Goal: Information Seeking & Learning: Learn about a topic

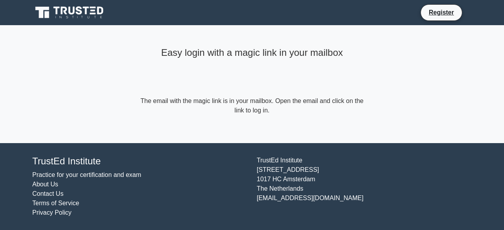
click at [427, 82] on main "Easy login with a magic link in your mailbox The email with the magic link is i…" at bounding box center [252, 84] width 504 height 118
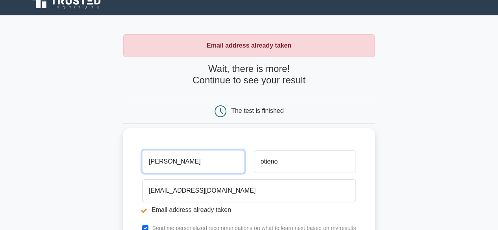
scroll to position [79, 0]
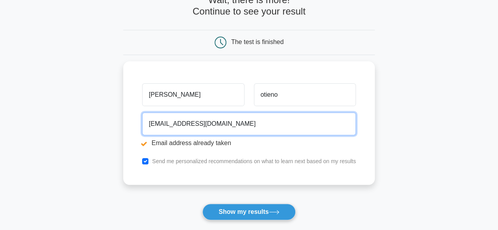
drag, startPoint x: 231, startPoint y: 122, endPoint x: 58, endPoint y: 123, distance: 172.9
click at [61, 123] on main "Email address already taken Wait, there is more! Continue to see your result Th…" at bounding box center [249, 110] width 498 height 328
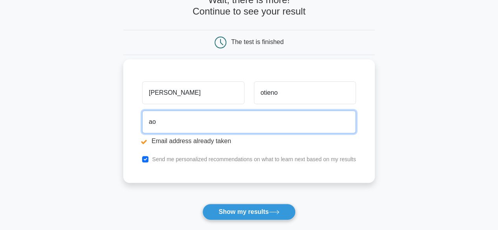
type input "aotieno@dtbafrica.com"
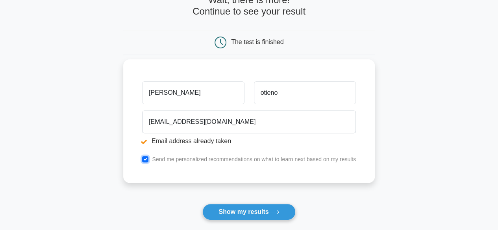
click at [147, 159] on input "checkbox" at bounding box center [145, 159] width 6 height 6
checkbox input "false"
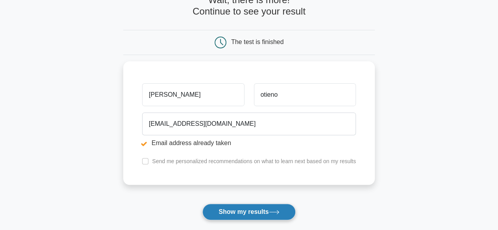
click at [240, 212] on button "Show my results" at bounding box center [248, 212] width 93 height 17
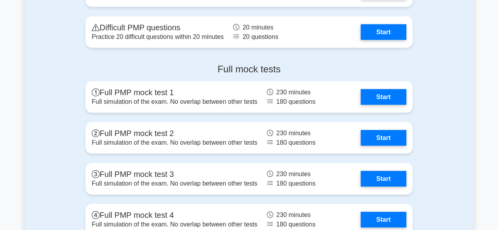
scroll to position [2166, 0]
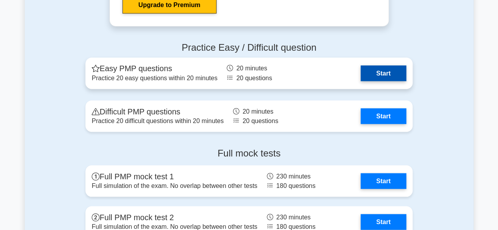
click at [382, 74] on link "Start" at bounding box center [384, 73] width 46 height 16
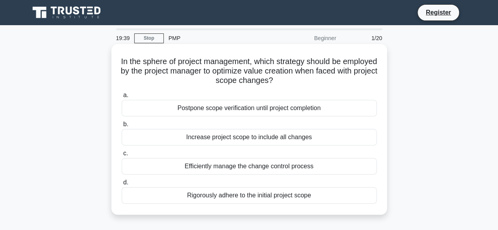
click at [245, 169] on div "Efficiently manage the change control process" at bounding box center [249, 166] width 255 height 17
click at [122, 156] on input "c. Efficiently manage the change control process" at bounding box center [122, 153] width 0 height 5
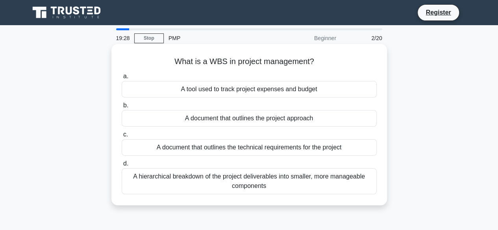
click at [276, 184] on div "A hierarchical breakdown of the project deliverables into smaller, more managea…" at bounding box center [249, 182] width 255 height 26
click at [122, 167] on input "d. A hierarchical breakdown of the project deliverables into smaller, more mana…" at bounding box center [122, 163] width 0 height 5
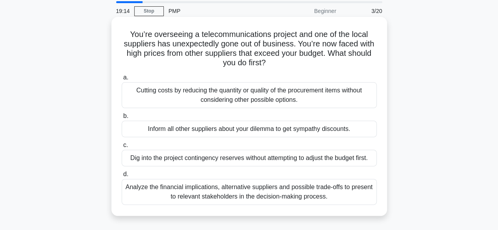
scroll to position [39, 0]
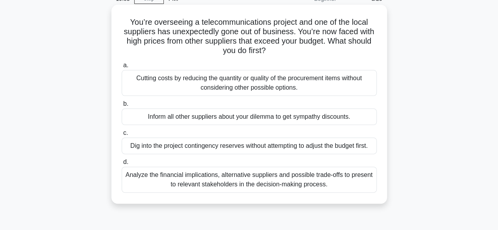
click at [243, 182] on div "Analyze the financial implications, alternative suppliers and possible trade-of…" at bounding box center [249, 180] width 255 height 26
click at [122, 165] on input "d. Analyze the financial implications, alternative suppliers and possible trade…" at bounding box center [122, 162] width 0 height 5
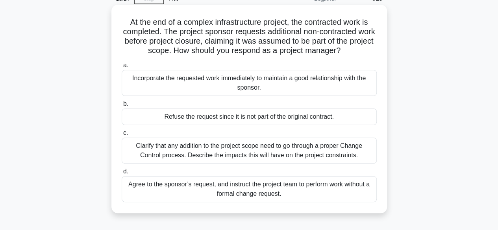
click at [191, 154] on div "Clarify that any addition to the project scope need to go through a proper Chan…" at bounding box center [249, 151] width 255 height 26
click at [122, 136] on input "c. Clarify that any addition to the project scope need to go through a proper C…" at bounding box center [122, 133] width 0 height 5
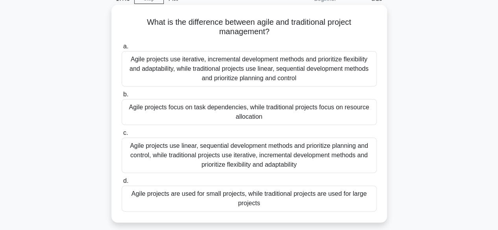
click at [318, 76] on div "Agile projects use iterative, incremental development methods and prioritize fl…" at bounding box center [249, 68] width 255 height 35
click at [122, 49] on input "a. Agile projects use iterative, incremental development methods and prioritize…" at bounding box center [122, 46] width 0 height 5
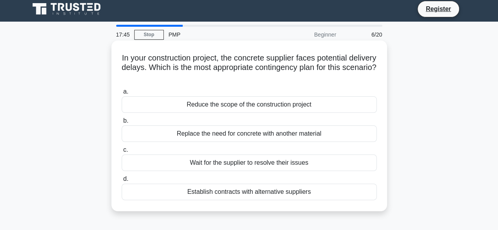
scroll to position [0, 0]
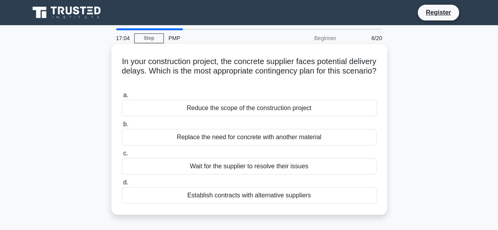
click at [216, 198] on div "Establish contracts with alternative suppliers" at bounding box center [249, 195] width 255 height 17
click at [122, 186] on input "d. Establish contracts with alternative suppliers" at bounding box center [122, 182] width 0 height 5
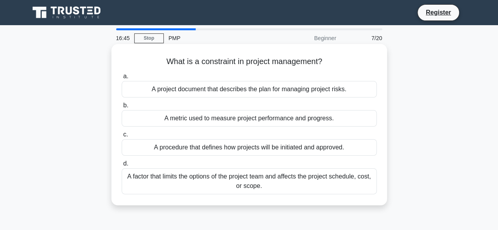
click at [177, 183] on div "A factor that limits the options of the project team and affects the project sc…" at bounding box center [249, 182] width 255 height 26
click at [122, 167] on input "d. A factor that limits the options of the project team and affects the project…" at bounding box center [122, 163] width 0 height 5
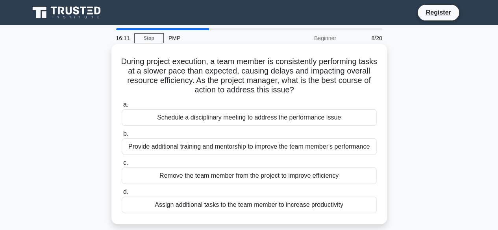
click at [235, 149] on div "Provide additional training and mentorship to improve the team member's perform…" at bounding box center [249, 147] width 255 height 17
click at [122, 137] on input "b. Provide additional training and mentorship to improve the team member's perf…" at bounding box center [122, 134] width 0 height 5
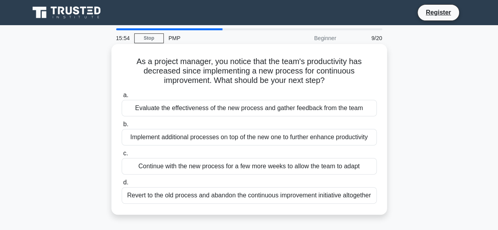
click at [212, 107] on div "Evaluate the effectiveness of the new process and gather feedback from the team" at bounding box center [249, 108] width 255 height 17
click at [122, 98] on input "a. Evaluate the effectiveness of the new process and gather feedback from the t…" at bounding box center [122, 95] width 0 height 5
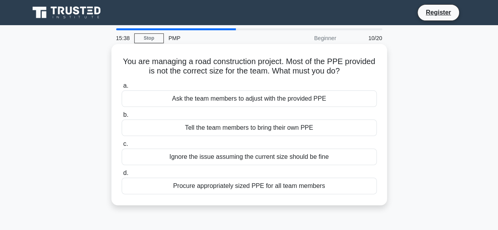
click at [280, 189] on div "Procure appropriately sized PPE for all team members" at bounding box center [249, 186] width 255 height 17
click at [122, 176] on input "d. Procure appropriately sized PPE for all team members" at bounding box center [122, 173] width 0 height 5
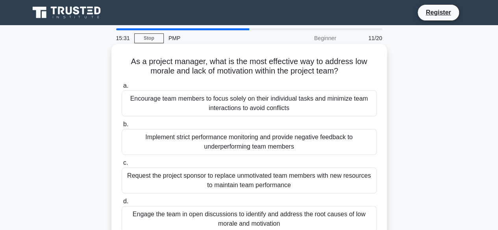
scroll to position [39, 0]
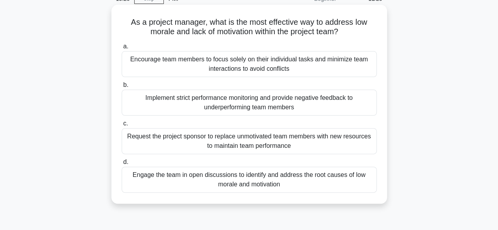
click at [309, 181] on div "Engage the team in open discussions to identify and address the root causes of …" at bounding box center [249, 180] width 255 height 26
click at [122, 165] on input "d. Engage the team in open discussions to identify and address the root causes …" at bounding box center [122, 162] width 0 height 5
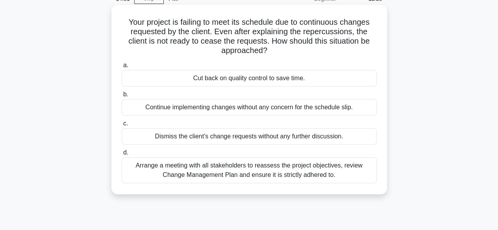
click at [338, 173] on div "Arrange a meeting with all stakeholders to reassess the project objectives, rev…" at bounding box center [249, 171] width 255 height 26
click at [122, 156] on input "d. Arrange a meeting with all stakeholders to reassess the project objectives, …" at bounding box center [122, 152] width 0 height 5
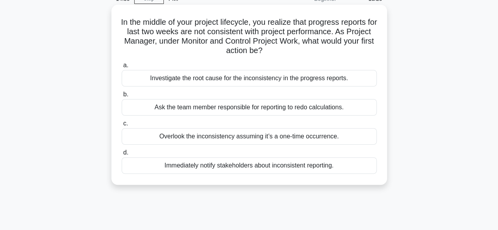
click at [176, 83] on div "Investigate the root cause for the inconsistency in the progress reports." at bounding box center [249, 78] width 255 height 17
click at [122, 68] on input "a. Investigate the root cause for the inconsistency in the progress reports." at bounding box center [122, 65] width 0 height 5
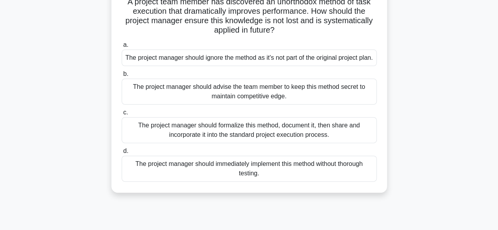
scroll to position [79, 0]
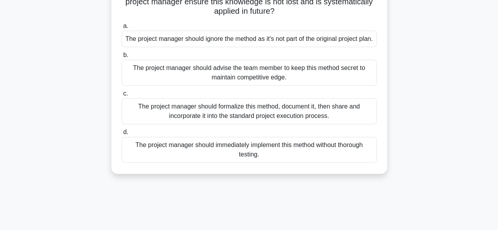
click at [174, 124] on div "The project manager should formalize this method, document it, then share and i…" at bounding box center [249, 111] width 255 height 26
click at [122, 96] on input "c. The project manager should formalize this method, document it, then share an…" at bounding box center [122, 93] width 0 height 5
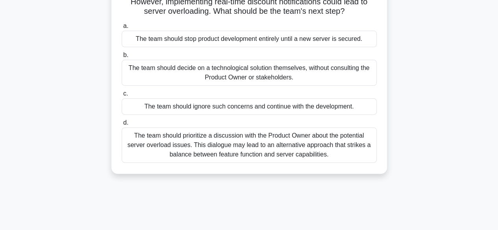
click at [256, 161] on div "The team should prioritize a discussion with the Product Owner about the potent…" at bounding box center [249, 145] width 255 height 35
click at [122, 126] on input "d. The team should prioritize a discussion with the Product Owner about the pot…" at bounding box center [122, 123] width 0 height 5
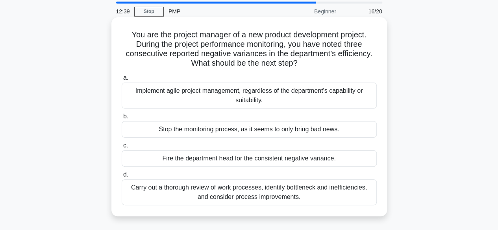
scroll to position [39, 0]
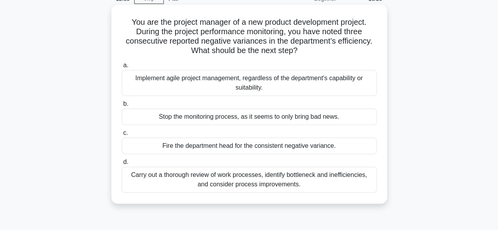
click at [303, 180] on div "Carry out a thorough review of work processes, identify bottleneck and ineffici…" at bounding box center [249, 180] width 255 height 26
click at [122, 165] on input "d. Carry out a thorough review of work processes, identify bottleneck and ineff…" at bounding box center [122, 162] width 0 height 5
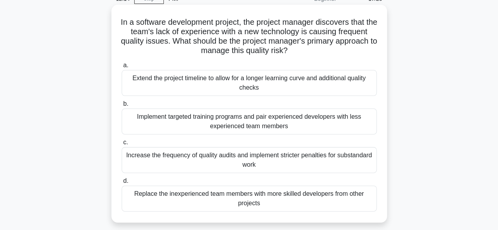
click at [230, 130] on div "Implement targeted training programs and pair experienced developers with less …" at bounding box center [249, 122] width 255 height 26
click at [122, 107] on input "b. Implement targeted training programs and pair experienced developers with le…" at bounding box center [122, 104] width 0 height 5
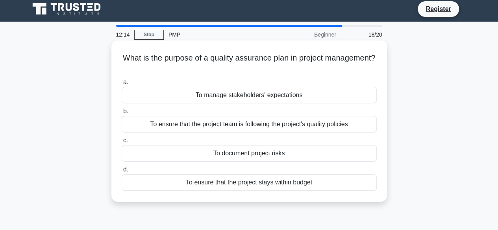
scroll to position [0, 0]
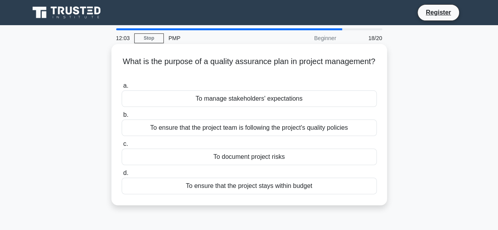
click at [225, 126] on div "To ensure that the project team is following the project's quality policies" at bounding box center [249, 128] width 255 height 17
click at [122, 118] on input "b. To ensure that the project team is following the project's quality policies" at bounding box center [122, 115] width 0 height 5
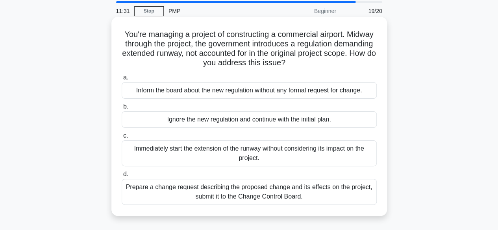
scroll to position [39, 0]
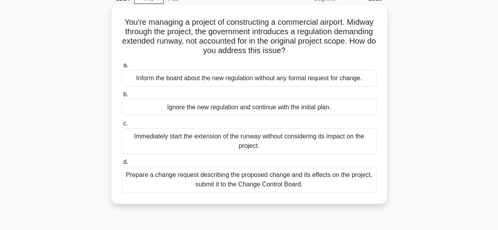
click at [203, 182] on div "Prepare a change request describing the proposed change and its effects on the …" at bounding box center [249, 180] width 255 height 26
click at [122, 165] on input "d. Prepare a change request describing the proposed change and its effects on t…" at bounding box center [122, 162] width 0 height 5
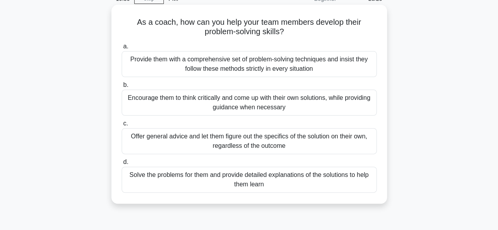
click at [201, 106] on div "Encourage them to think critically and come up with their own solutions, while …" at bounding box center [249, 103] width 255 height 26
click at [122, 88] on input "b. Encourage them to think critically and come up with their own solutions, whi…" at bounding box center [122, 85] width 0 height 5
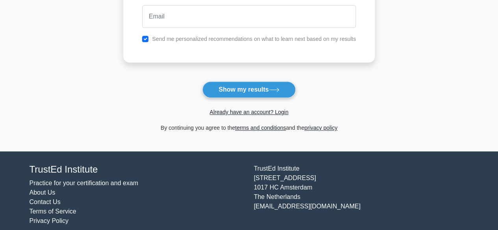
scroll to position [158, 0]
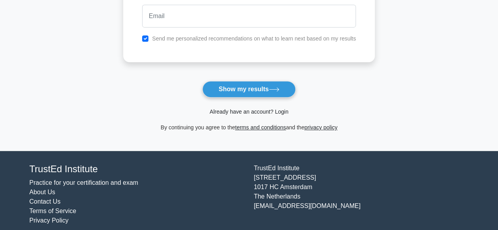
click at [246, 112] on link "Already have an account? Login" at bounding box center [249, 112] width 79 height 6
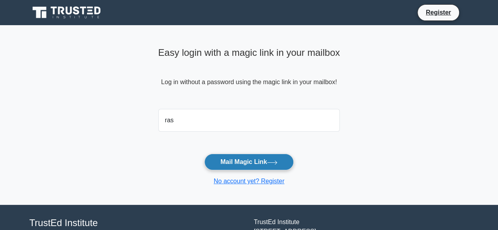
type input "rasallano@gmail.com"
click at [243, 163] on button "Mail Magic Link" at bounding box center [248, 162] width 89 height 17
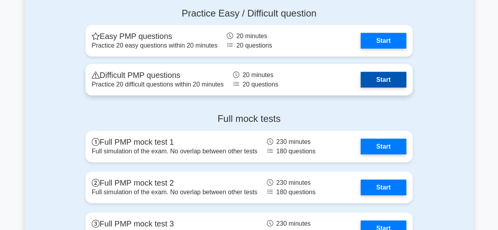
scroll to position [2442, 0]
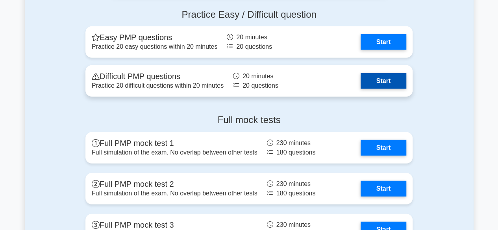
click at [384, 82] on link "Start" at bounding box center [384, 81] width 46 height 16
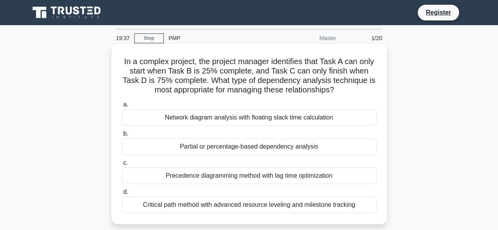
scroll to position [39, 0]
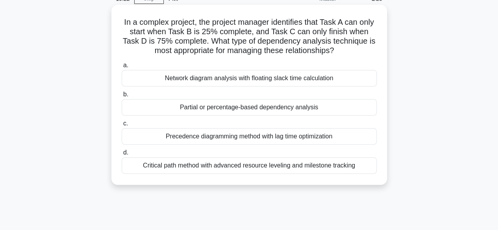
click at [204, 81] on div "Network diagram analysis with floating slack time calculation" at bounding box center [249, 78] width 255 height 17
click at [122, 68] on input "a. Network diagram analysis with floating slack time calculation" at bounding box center [122, 65] width 0 height 5
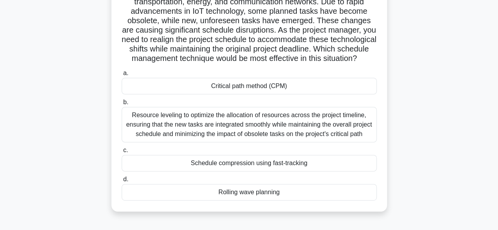
scroll to position [118, 0]
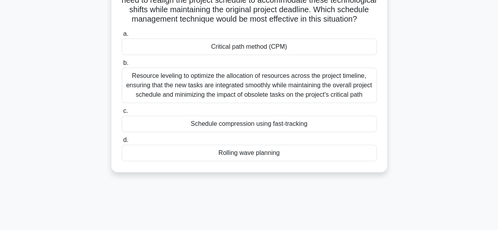
click at [200, 96] on div "Resource leveling to optimize the allocation of resources across the project ti…" at bounding box center [249, 85] width 255 height 35
click at [122, 66] on input "b. Resource leveling to optimize the allocation of resources across the project…" at bounding box center [122, 63] width 0 height 5
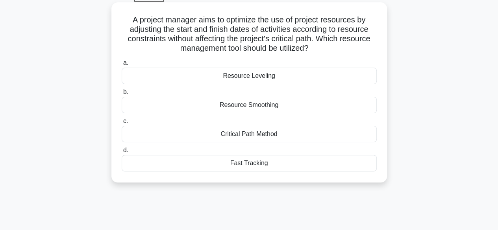
scroll to position [0, 0]
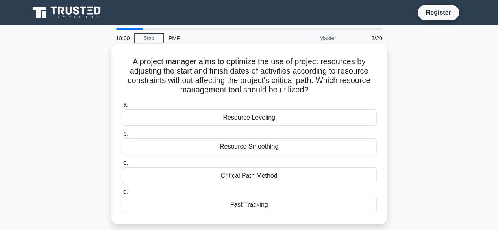
click at [241, 119] on div "Resource Leveling" at bounding box center [249, 117] width 255 height 17
click at [122, 108] on input "a. Resource Leveling" at bounding box center [122, 104] width 0 height 5
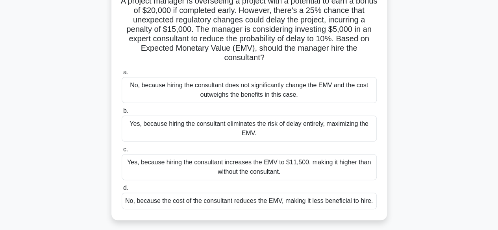
scroll to position [79, 0]
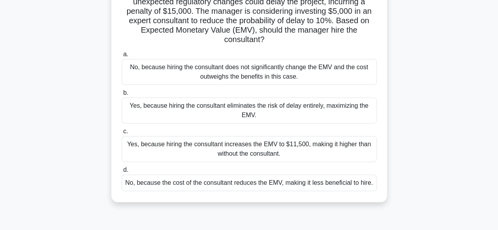
click at [309, 77] on div "No, because hiring the consultant does not significantly change the EMV and the…" at bounding box center [249, 72] width 255 height 26
click at [122, 57] on input "a. No, because hiring the consultant does not significantly change the EMV and …" at bounding box center [122, 54] width 0 height 5
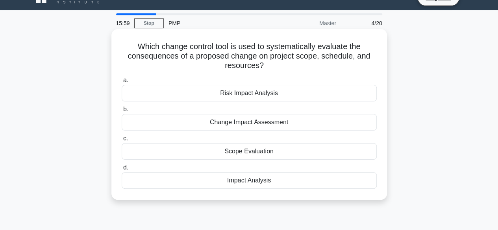
scroll to position [0, 0]
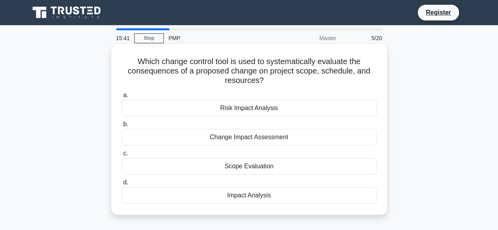
click at [277, 139] on div "Change Impact Assessment" at bounding box center [249, 137] width 255 height 17
click at [122, 127] on input "b. Change Impact Assessment" at bounding box center [122, 124] width 0 height 5
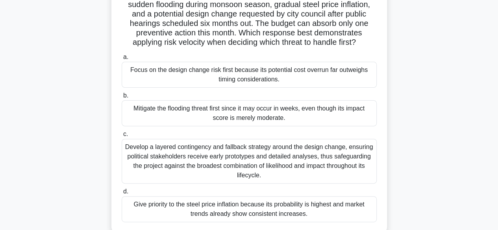
scroll to position [79, 0]
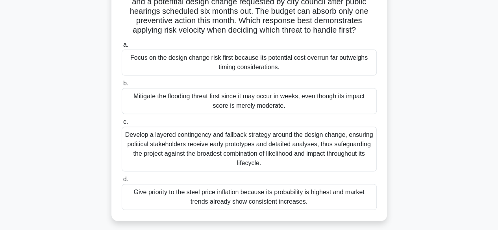
click at [282, 161] on div "Develop a layered contingency and fallback strategy around the design change, e…" at bounding box center [249, 149] width 255 height 45
click at [122, 125] on input "c. Develop a layered contingency and fallback strategy around the design change…" at bounding box center [122, 122] width 0 height 5
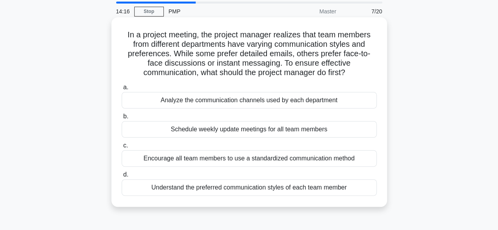
scroll to position [39, 0]
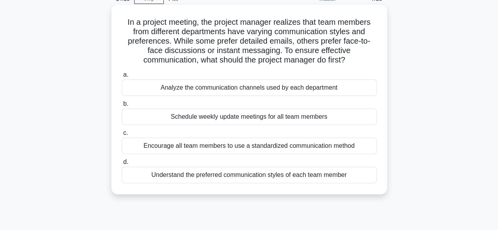
click at [225, 91] on div "Analyze the communication channels used by each department" at bounding box center [249, 88] width 255 height 17
click at [122, 78] on input "a. Analyze the communication channels used by each department" at bounding box center [122, 74] width 0 height 5
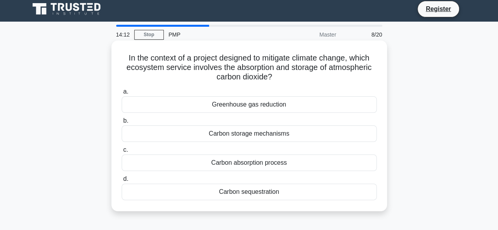
scroll to position [0, 0]
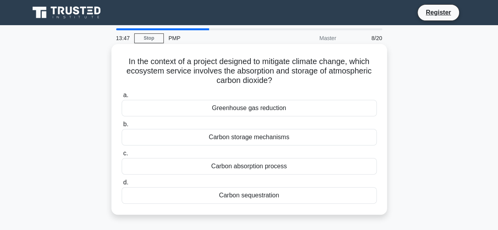
click at [268, 112] on div "Greenhouse gas reduction" at bounding box center [249, 108] width 255 height 17
click at [122, 98] on input "a. Greenhouse gas reduction" at bounding box center [122, 95] width 0 height 5
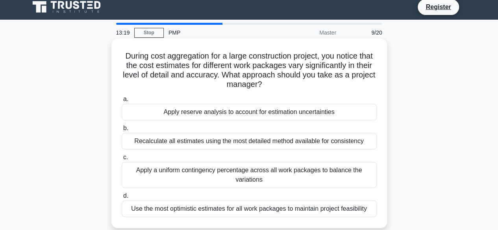
scroll to position [39, 0]
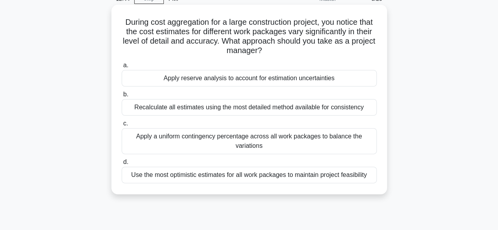
click at [175, 108] on div "Recalculate all estimates using the most detailed method available for consiste…" at bounding box center [249, 107] width 255 height 17
click at [122, 97] on input "b. Recalculate all estimates using the most detailed method available for consi…" at bounding box center [122, 94] width 0 height 5
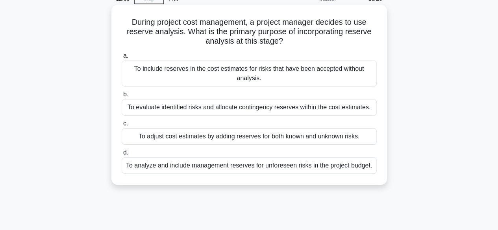
click at [266, 170] on div "To analyze and include management reserves for unforeseen risks in the project …" at bounding box center [249, 166] width 255 height 17
click at [122, 156] on input "d. To analyze and include management reserves for unforeseen risks in the proje…" at bounding box center [122, 152] width 0 height 5
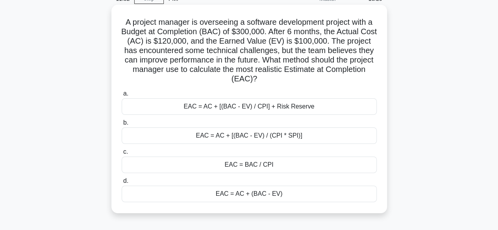
click at [280, 169] on div "EAC = BAC / CPI" at bounding box center [249, 165] width 255 height 17
click at [122, 155] on input "c. EAC = BAC / CPI" at bounding box center [122, 152] width 0 height 5
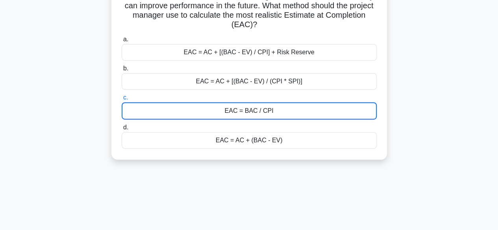
scroll to position [118, 0]
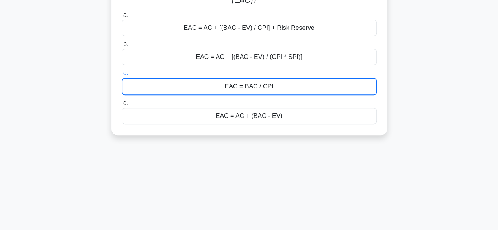
click at [239, 59] on div "EAC = AC + [(BAC - EV) / (CPI * SPI)]" at bounding box center [249, 57] width 255 height 17
click at [122, 47] on input "b. EAC = AC + [(BAC - EV) / (CPI * SPI)]" at bounding box center [122, 44] width 0 height 5
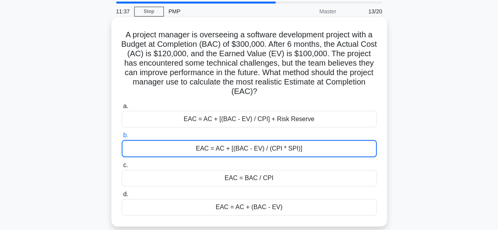
scroll to position [39, 0]
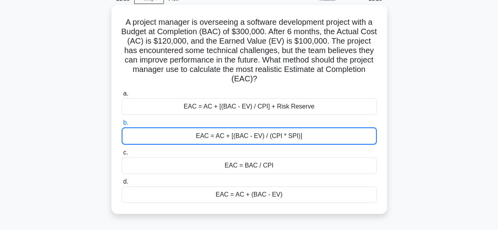
click at [236, 111] on div "EAC = AC + [(BAC - EV) / CPI] + Risk Reserve" at bounding box center [249, 106] width 255 height 17
click at [122, 96] on input "a. EAC = AC + [(BAC - EV) / CPI] + Risk Reserve" at bounding box center [122, 93] width 0 height 5
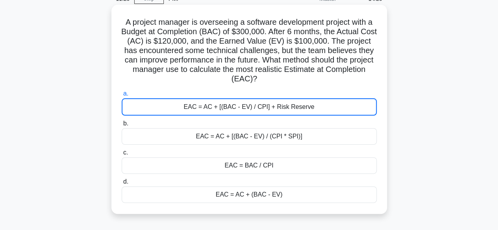
click at [250, 167] on div "EAC = BAC / CPI" at bounding box center [249, 166] width 255 height 17
click at [122, 156] on input "c. EAC = BAC / CPI" at bounding box center [122, 152] width 0 height 5
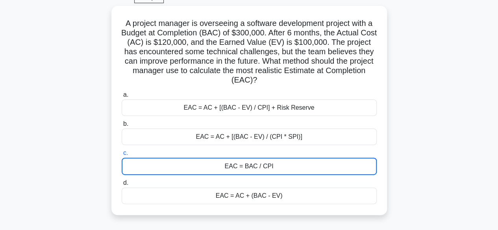
scroll to position [118, 0]
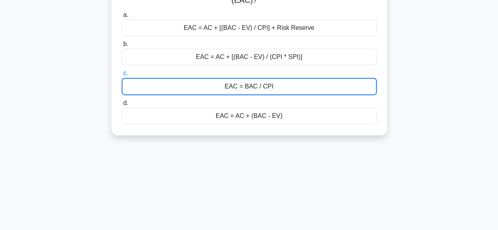
click at [250, 119] on div "EAC = AC + (BAC - EV)" at bounding box center [249, 116] width 255 height 17
click at [122, 106] on input "d. EAC = AC + (BAC - EV)" at bounding box center [122, 103] width 0 height 5
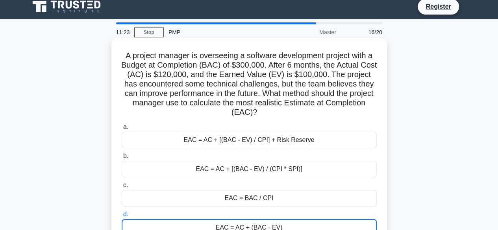
scroll to position [0, 0]
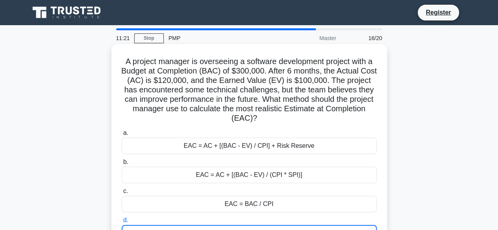
click at [247, 148] on div "EAC = AC + [(BAC - EV) / CPI] + Risk Reserve" at bounding box center [249, 146] width 255 height 17
click at [122, 136] on input "a. EAC = AC + [(BAC - EV) / CPI] + Risk Reserve" at bounding box center [122, 133] width 0 height 5
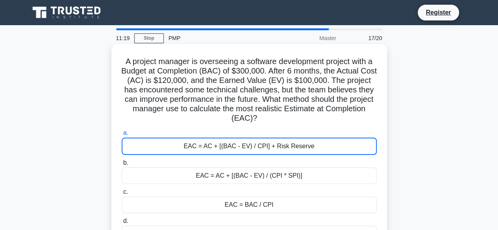
click at [238, 171] on div "EAC = AC + [(BAC - EV) / (CPI * SPI)]" at bounding box center [249, 176] width 255 height 17
click at [122, 166] on input "b. EAC = AC + [(BAC - EV) / (CPI * SPI)]" at bounding box center [122, 163] width 0 height 5
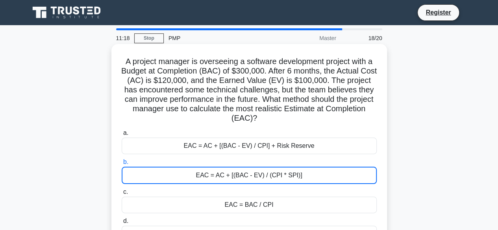
click at [236, 152] on div "EAC = AC + [(BAC - EV) / CPI] + Risk Reserve" at bounding box center [249, 146] width 255 height 17
click at [122, 136] on input "a. EAC = AC + [(BAC - EV) / CPI] + Risk Reserve" at bounding box center [122, 133] width 0 height 5
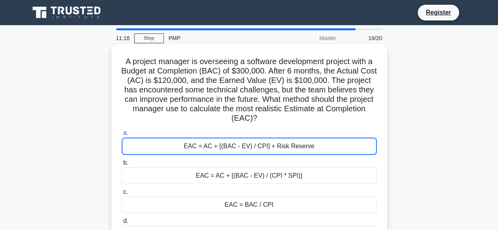
click at [239, 178] on div "EAC = AC + [(BAC - EV) / (CPI * SPI)]" at bounding box center [249, 176] width 255 height 17
click at [122, 166] on input "b. EAC = AC + [(BAC - EV) / (CPI * SPI)]" at bounding box center [122, 163] width 0 height 5
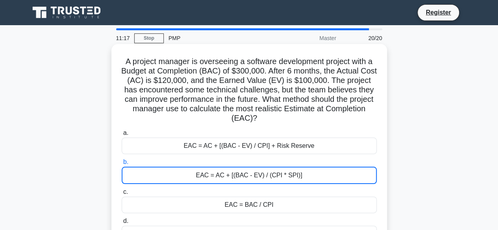
click at [243, 202] on div "EAC = BAC / CPI" at bounding box center [249, 205] width 255 height 17
click at [122, 195] on input "c. EAC = BAC / CPI" at bounding box center [122, 192] width 0 height 5
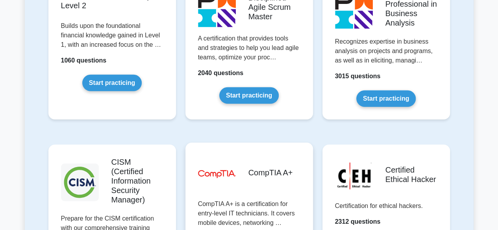
scroll to position [1026, 0]
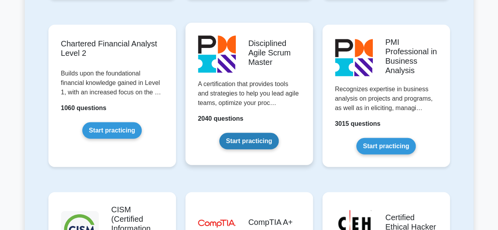
click at [247, 133] on link "Start practicing" at bounding box center [248, 141] width 59 height 17
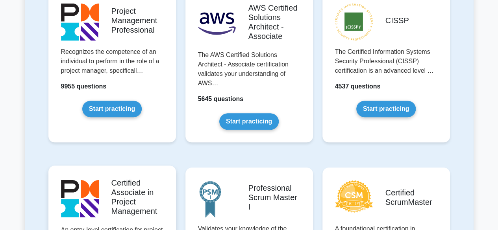
scroll to position [238, 0]
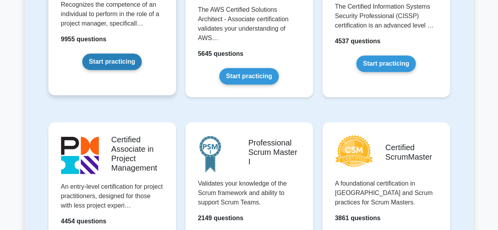
click at [106, 61] on link "Start practicing" at bounding box center [111, 62] width 59 height 17
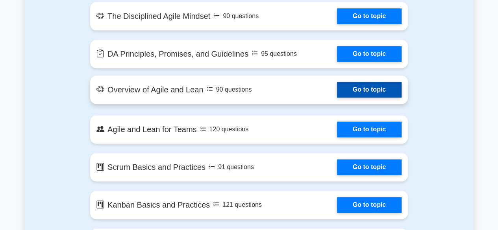
scroll to position [276, 0]
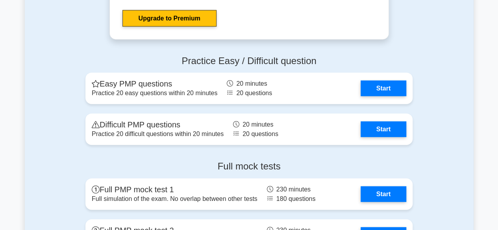
scroll to position [2363, 0]
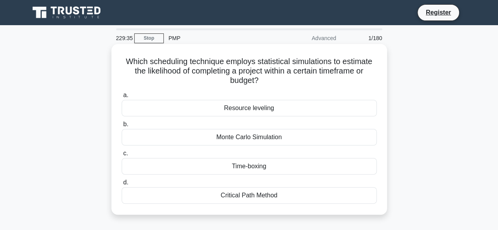
click at [247, 141] on div "Monte Carlo Simulation" at bounding box center [249, 137] width 255 height 17
click at [122, 127] on input "b. Monte Carlo Simulation" at bounding box center [122, 124] width 0 height 5
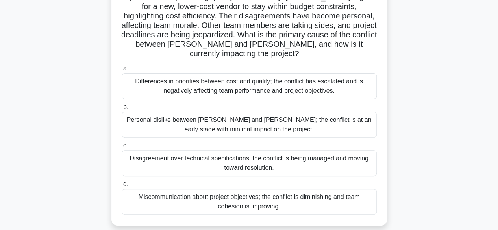
scroll to position [79, 0]
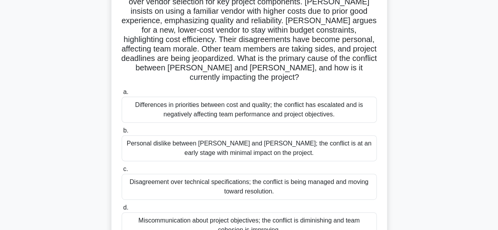
click at [210, 99] on div "Differences in priorities between cost and quality; the conflict has escalated …" at bounding box center [249, 110] width 255 height 26
click at [122, 95] on input "a. Differences in priorities between cost and quality; the conflict has escalat…" at bounding box center [122, 92] width 0 height 5
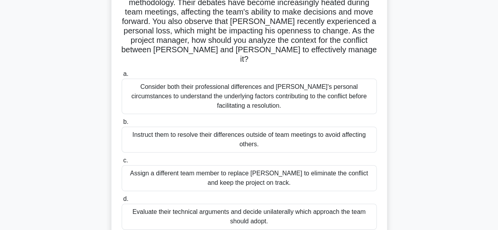
scroll to position [118, 0]
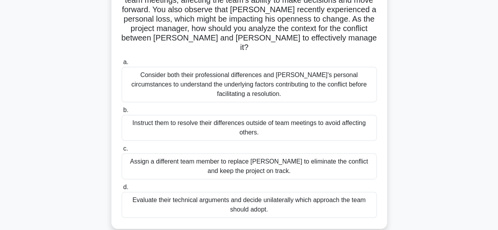
click at [255, 74] on div "Consider both their professional differences and [PERSON_NAME]'s personal circu…" at bounding box center [249, 84] width 255 height 35
click at [122, 65] on input "a. Consider both their professional differences and [PERSON_NAME]'s personal ci…" at bounding box center [122, 62] width 0 height 5
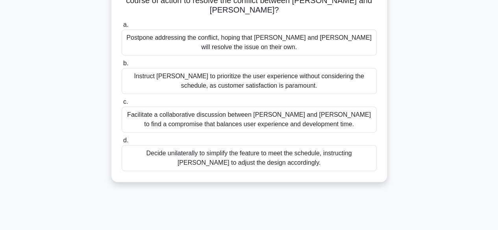
scroll to position [0, 0]
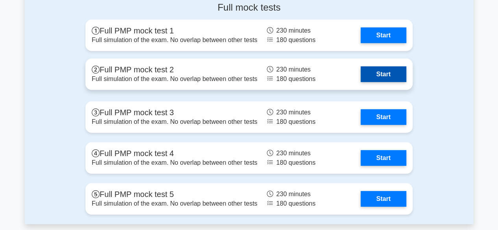
scroll to position [2560, 0]
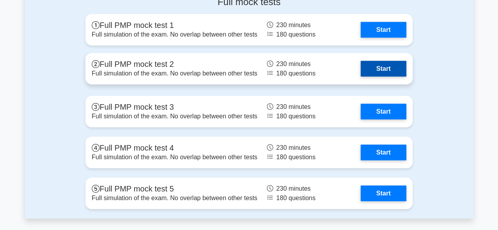
click at [387, 70] on link "Start" at bounding box center [384, 69] width 46 height 16
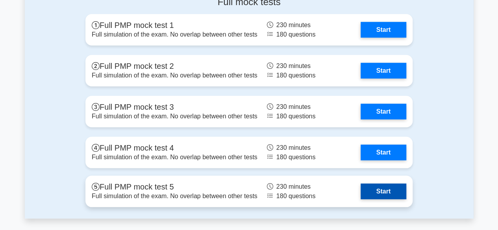
click at [384, 192] on link "Start" at bounding box center [384, 192] width 46 height 16
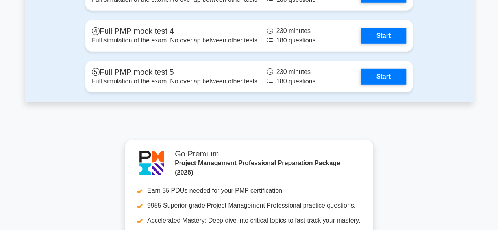
scroll to position [2678, 0]
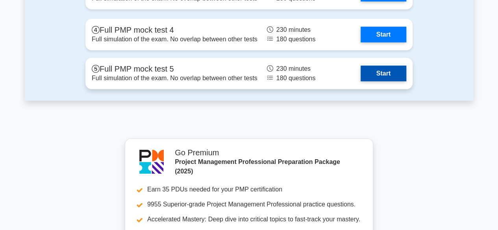
click at [382, 74] on link "Start" at bounding box center [384, 74] width 46 height 16
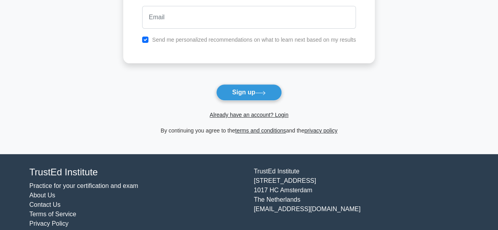
scroll to position [115, 0]
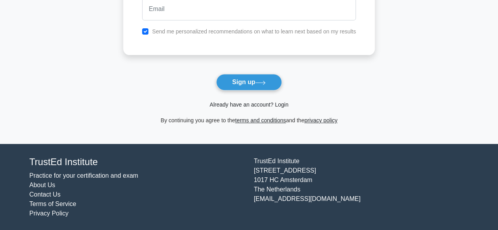
click at [280, 106] on link "Already have an account? Login" at bounding box center [249, 105] width 79 height 6
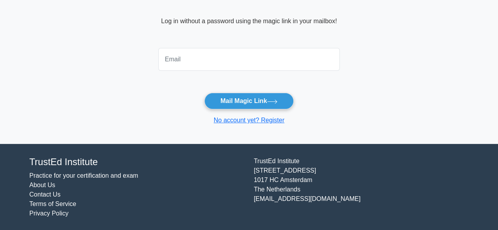
scroll to position [22, 0]
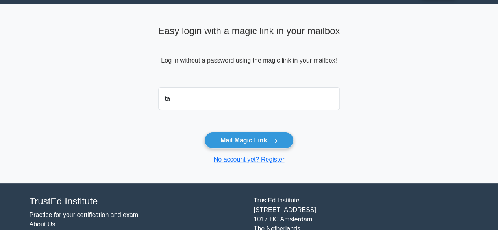
type input "t"
click at [275, 160] on link "No account yet? Register" at bounding box center [249, 159] width 71 height 7
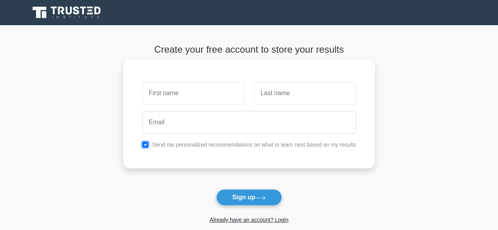
click at [144, 145] on input "checkbox" at bounding box center [145, 145] width 6 height 6
checkbox input "false"
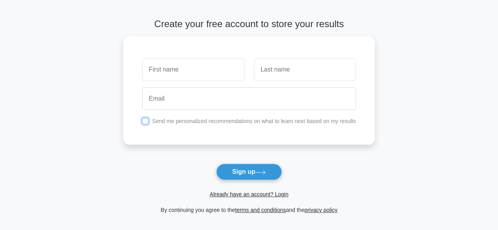
scroll to position [115, 0]
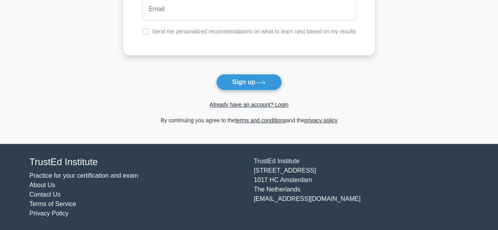
click at [86, 177] on link "Practice for your certification and exam" at bounding box center [84, 176] width 109 height 7
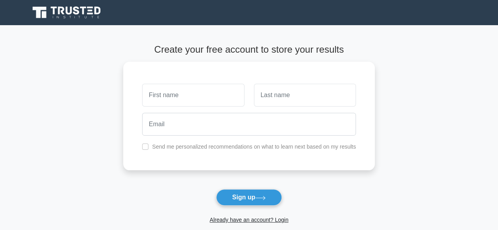
scroll to position [0, 0]
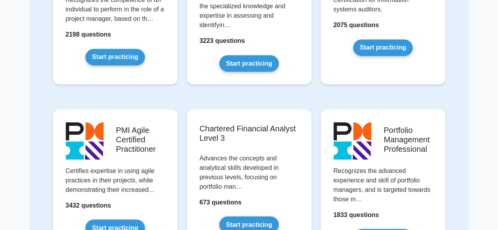
scroll to position [549, 0]
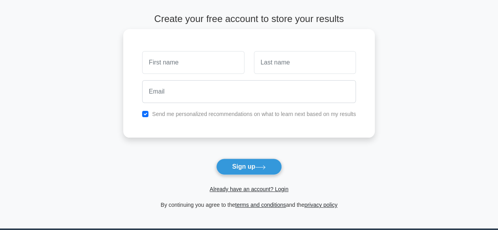
scroll to position [115, 0]
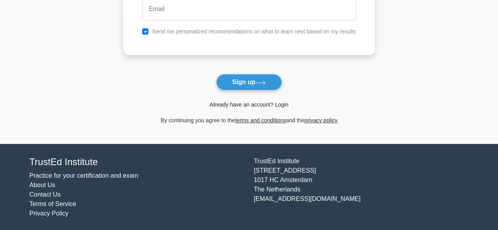
click at [280, 104] on link "Already have an account? Login" at bounding box center [249, 105] width 79 height 6
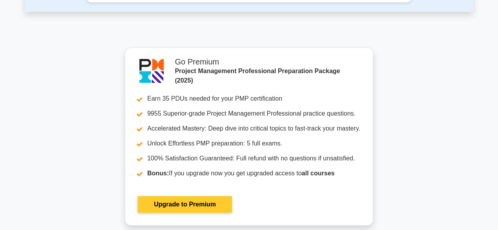
scroll to position [2639, 0]
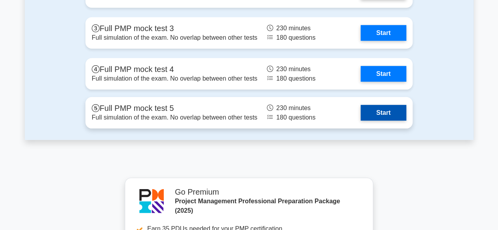
click at [390, 115] on link "Start" at bounding box center [384, 113] width 46 height 16
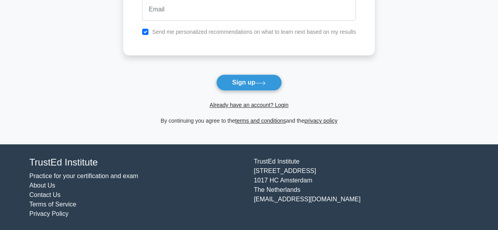
scroll to position [115, 0]
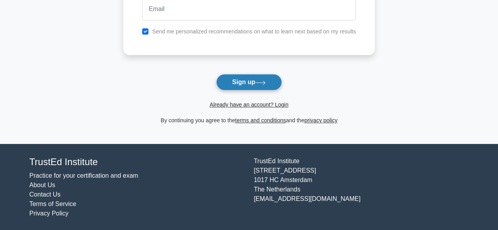
click at [264, 82] on icon at bounding box center [260, 83] width 11 height 4
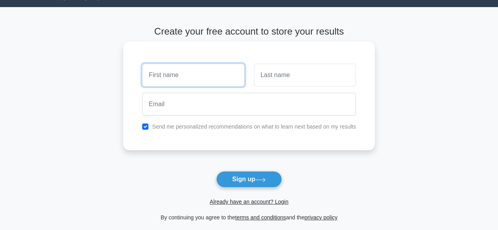
scroll to position [0, 0]
